Goal: Information Seeking & Learning: Learn about a topic

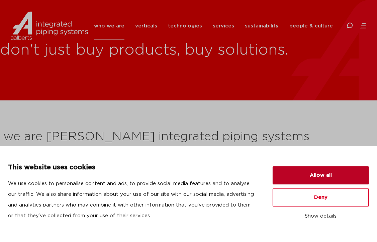
click at [322, 179] on button "Allow all" at bounding box center [321, 175] width 96 height 18
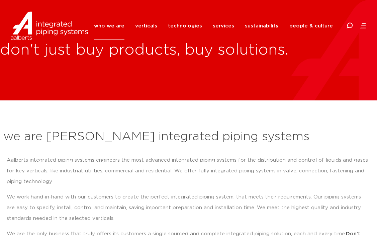
click at [114, 27] on link "who we are" at bounding box center [109, 25] width 30 height 27
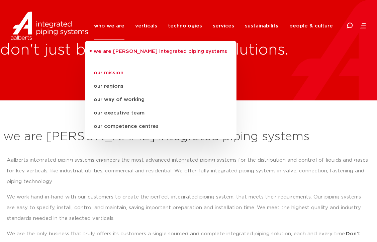
click at [122, 74] on link "our mission" at bounding box center [160, 72] width 151 height 13
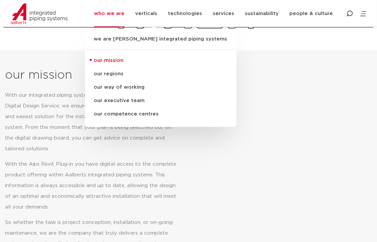
scroll to position [299, 0]
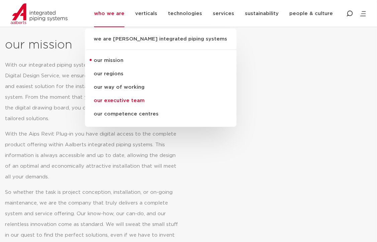
click at [127, 99] on link "our executive team" at bounding box center [160, 100] width 151 height 13
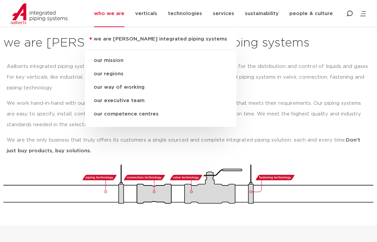
scroll to position [62, 0]
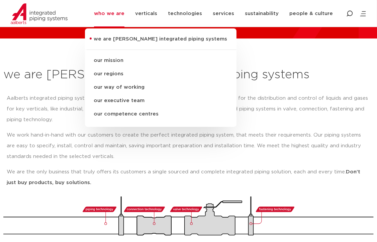
click at [358, 14] on div "who we are we are Aalberts integrated piping systems our mission our regions ou…" at bounding box center [228, 13] width 275 height 27
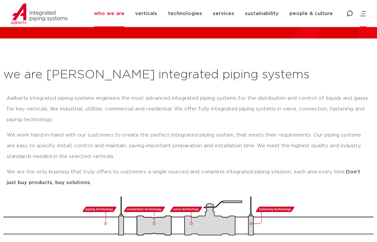
click at [360, 14] on icon at bounding box center [362, 13] width 7 height 7
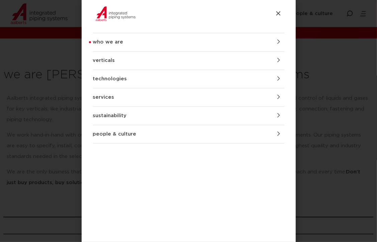
click at [274, 61] on link "verticals" at bounding box center [188, 60] width 191 height 18
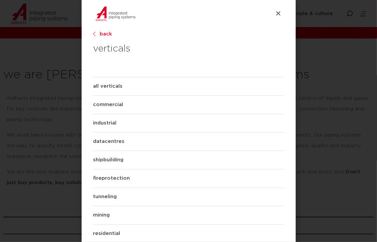
click at [118, 89] on link "all verticals" at bounding box center [188, 86] width 191 height 18
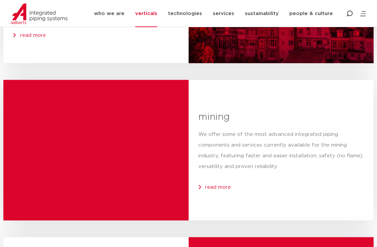
scroll to position [1641, 0]
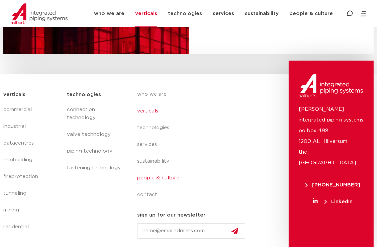
click at [155, 177] on link "people & culture" at bounding box center [193, 178] width 113 height 17
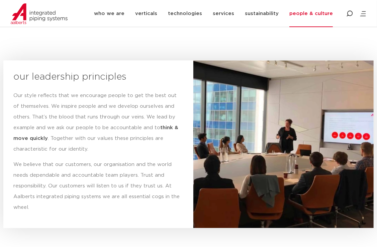
scroll to position [1048, 0]
